Goal: Complete application form: Complete application form

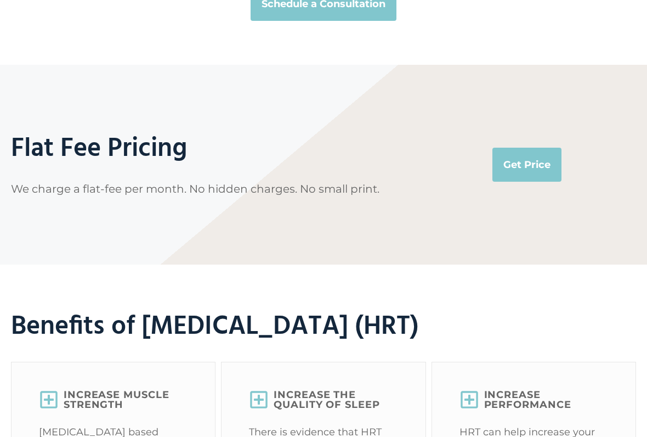
scroll to position [2362, 0]
click at [524, 180] on link "Get Price" at bounding box center [527, 165] width 69 height 34
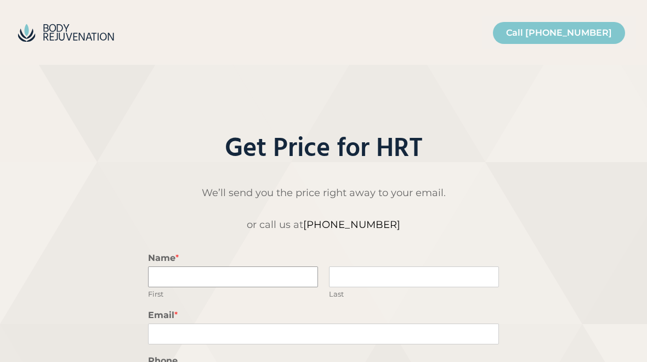
click at [170, 276] on input "Name *" at bounding box center [233, 276] width 170 height 21
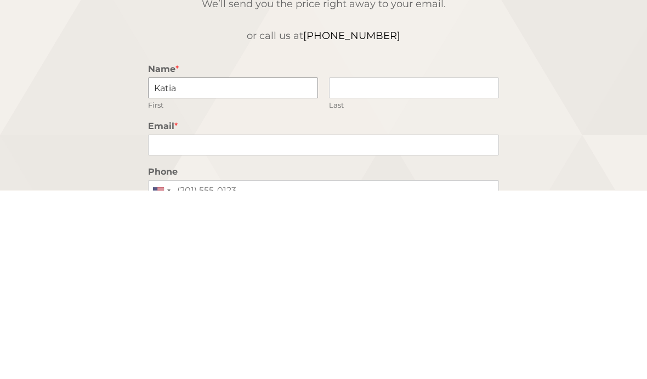
type input "Katia"
click at [374, 266] on input "Last" at bounding box center [414, 276] width 170 height 21
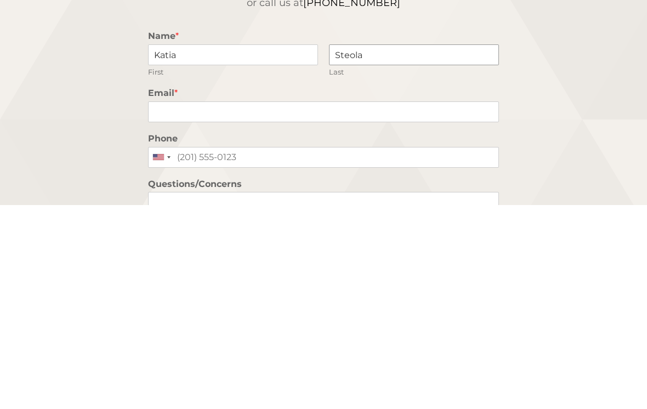
scroll to position [20, 0]
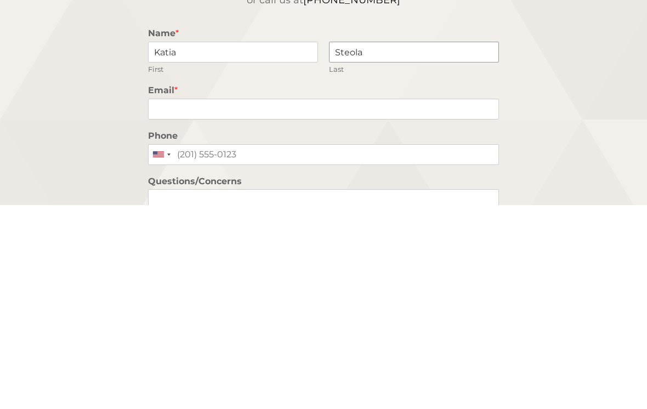
type input "Steola"
click at [159, 303] on input "Email *" at bounding box center [323, 313] width 351 height 21
type input "[EMAIL_ADDRESS][DOMAIN_NAME]"
click at [192, 348] on input "Phone" at bounding box center [323, 358] width 351 height 21
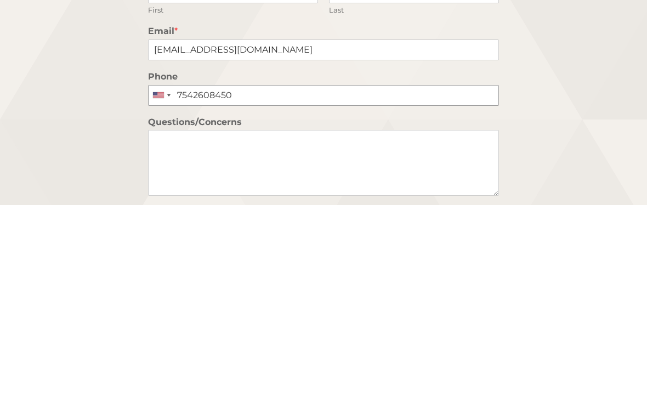
scroll to position [89, 0]
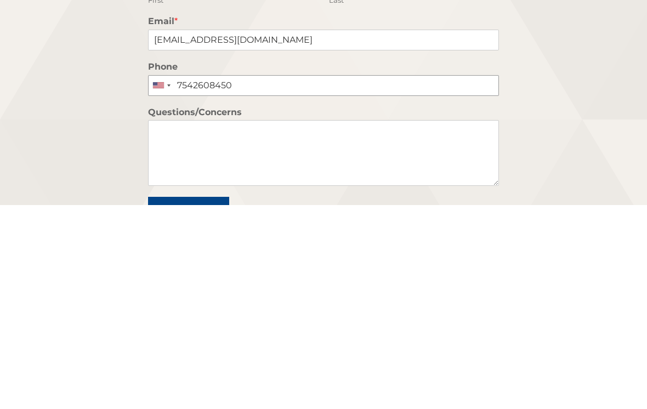
type input "7542608450"
click at [224, 324] on textarea "Questions/Concerns" at bounding box center [323, 357] width 351 height 66
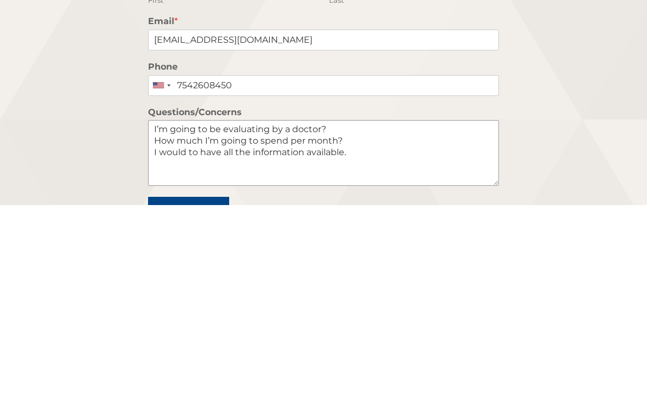
click at [324, 324] on textarea "I’m going to be evaluating by a doctor? How much I’m going to spend per month? …" at bounding box center [323, 357] width 351 height 66
click at [326, 324] on textarea "I’m going to be evaluating by a doctor? How much I’m going to spend per month? …" at bounding box center [323, 357] width 351 height 66
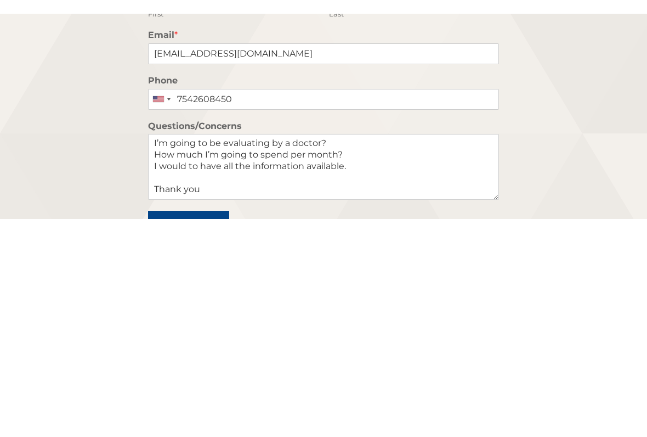
scroll to position [293, 0]
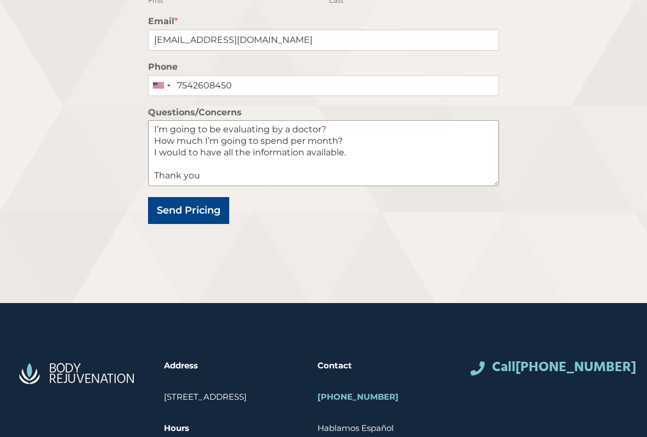
type textarea "I’m going to be evaluating by a doctor? How much I’m going to spend per month? …"
click at [196, 212] on button "Send Pricing" at bounding box center [188, 210] width 81 height 27
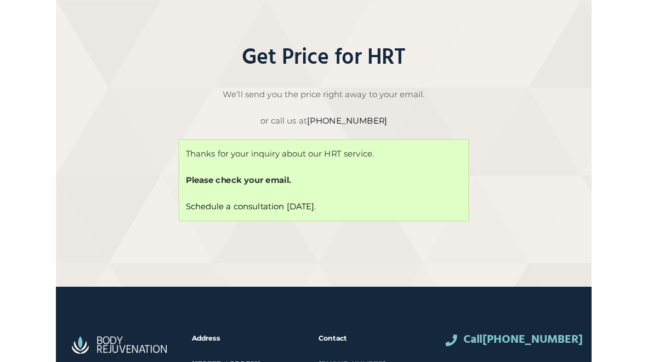
scroll to position [0, 0]
